Goal: Information Seeking & Learning: Learn about a topic

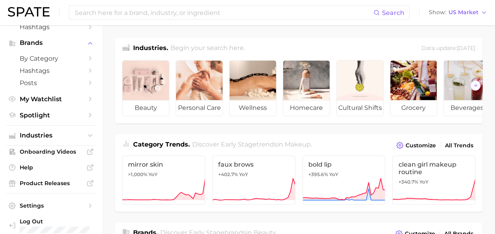
scroll to position [74, 0]
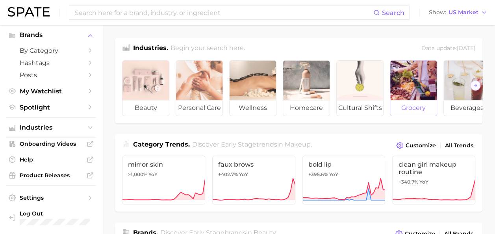
click at [428, 88] on div at bounding box center [413, 80] width 46 height 39
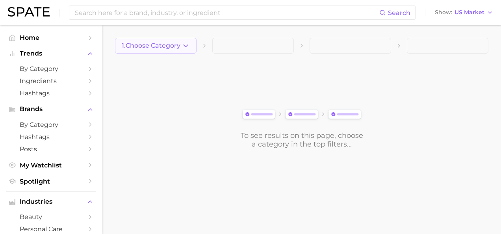
click at [149, 45] on span "1. Choose Category" at bounding box center [151, 45] width 59 height 7
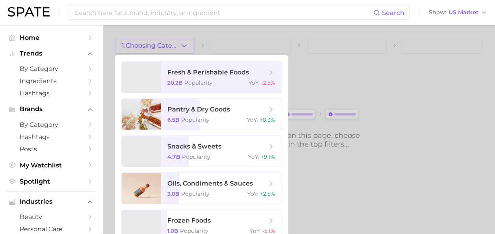
click at [149, 45] on div at bounding box center [247, 117] width 495 height 234
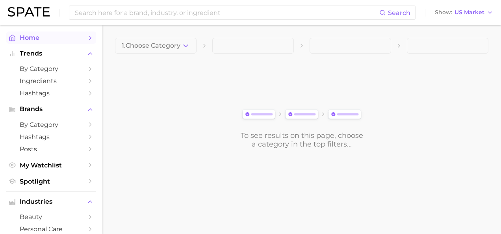
click at [59, 35] on span "Home" at bounding box center [51, 37] width 63 height 7
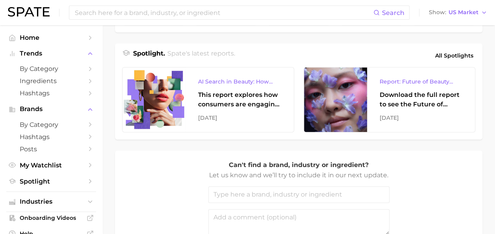
scroll to position [333, 0]
click at [50, 204] on span "Industries" at bounding box center [51, 201] width 63 height 7
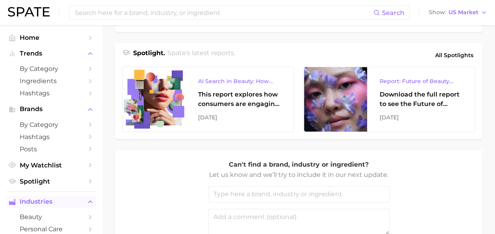
click at [50, 204] on span "Industries" at bounding box center [51, 201] width 63 height 7
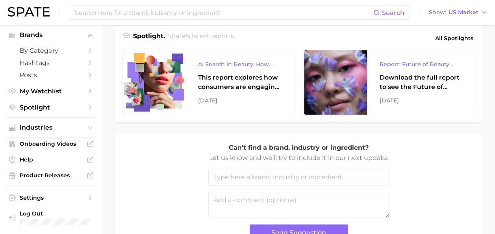
scroll to position [416, 0]
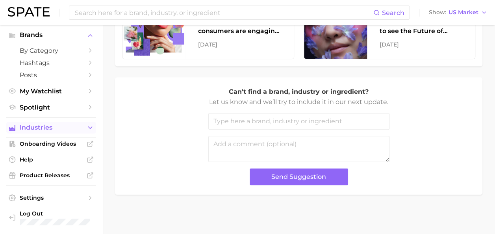
click at [57, 129] on span "Industries" at bounding box center [51, 127] width 63 height 7
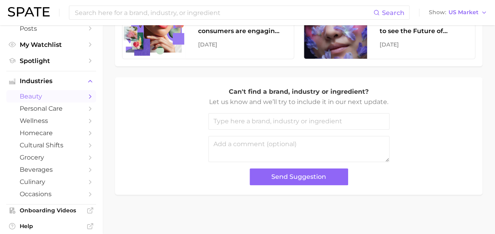
scroll to position [124, 0]
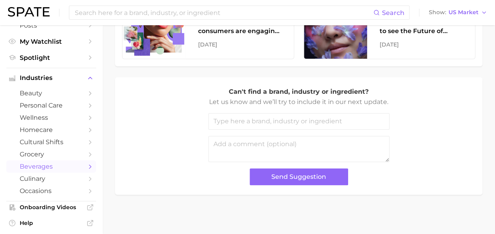
click at [45, 170] on span "beverages" at bounding box center [51, 166] width 63 height 7
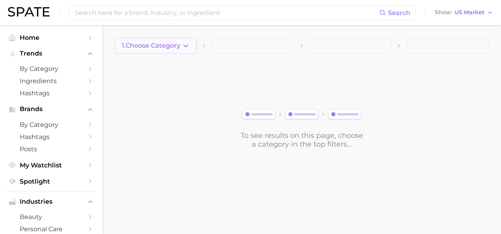
click at [184, 48] on icon "button" at bounding box center [185, 46] width 8 height 8
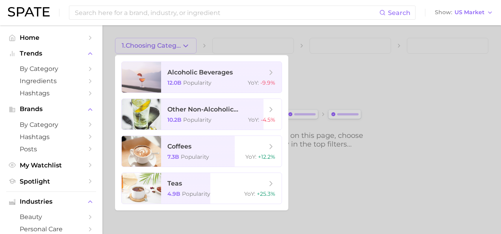
click at [326, 191] on div at bounding box center [250, 117] width 501 height 234
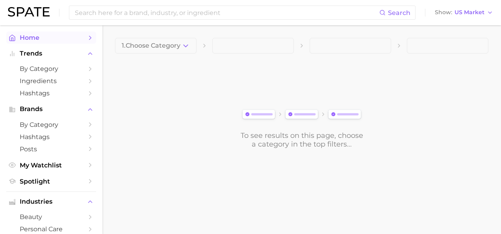
click at [37, 38] on span "Home" at bounding box center [51, 37] width 63 height 7
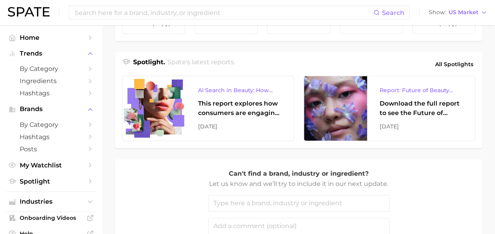
scroll to position [325, 0]
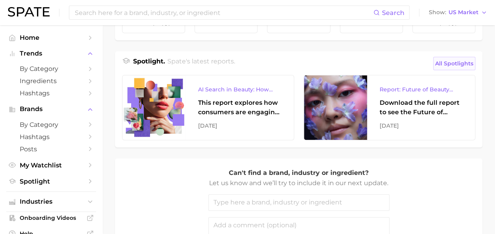
click at [472, 68] on span "All Spotlights" at bounding box center [454, 63] width 38 height 9
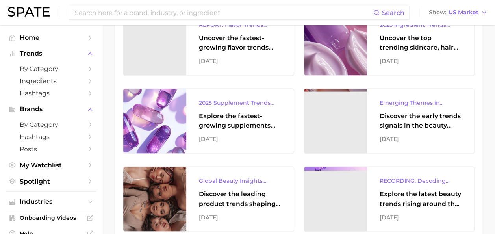
scroll to position [543, 0]
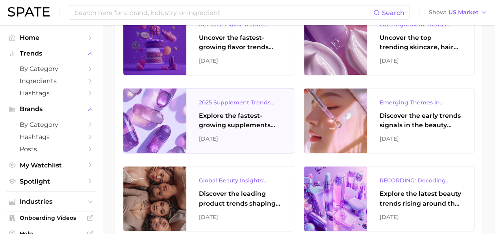
click at [258, 105] on div "2025 Supplement Trends Report" at bounding box center [240, 102] width 82 height 9
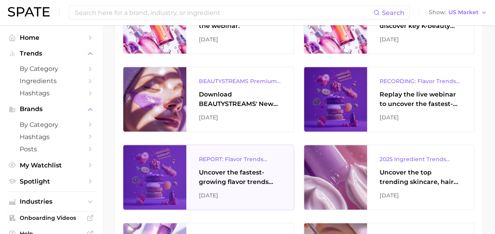
scroll to position [408, 0]
click at [234, 157] on div "REPORT: Flavor Trends Decoded - What's New & What's Next According to TikTok & …" at bounding box center [240, 159] width 82 height 9
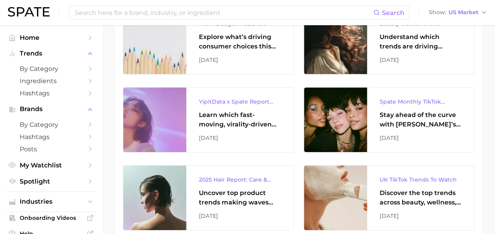
scroll to position [153, 0]
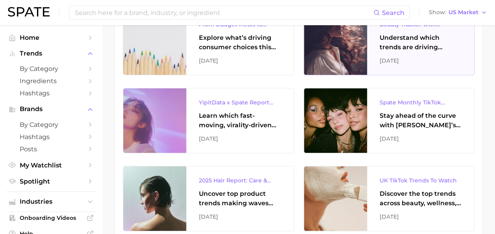
click at [470, 58] on div "Beauty Tracker with Popularity Index Understand which trends are driving engage…" at bounding box center [420, 42] width 107 height 65
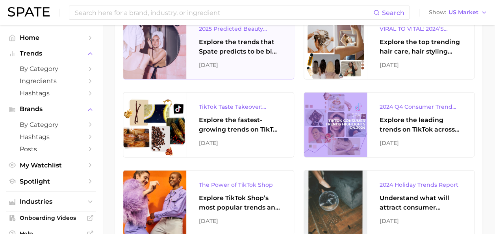
scroll to position [1007, 0]
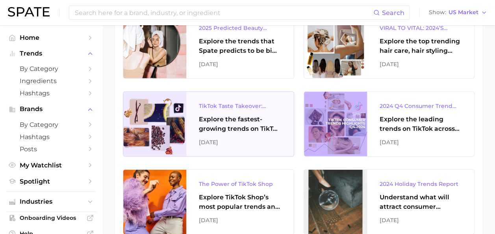
click at [259, 128] on div "Explore the fastest-growing trends on TikTok and how they reveal consumers' gro…" at bounding box center [240, 124] width 82 height 19
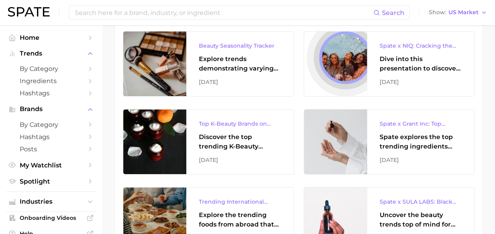
scroll to position [1495, 0]
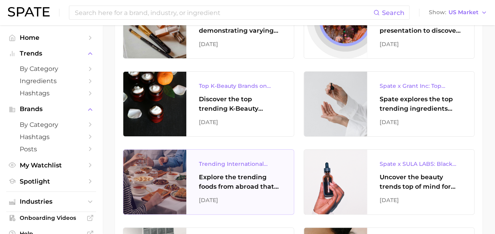
click at [251, 172] on div "Explore the trending foods from abroad that US consumers are searching." at bounding box center [240, 181] width 82 height 19
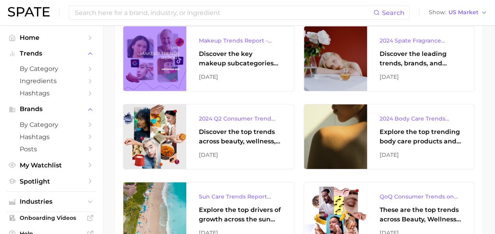
scroll to position [1228, 0]
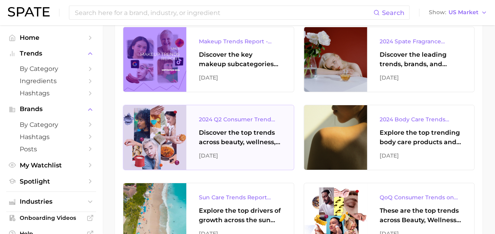
click at [265, 135] on div "Discover the top trends across beauty, wellness, food & beverage, and ingredien…" at bounding box center [240, 137] width 82 height 19
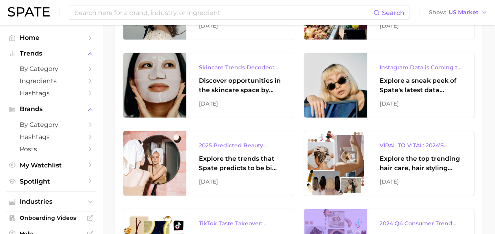
scroll to position [887, 0]
